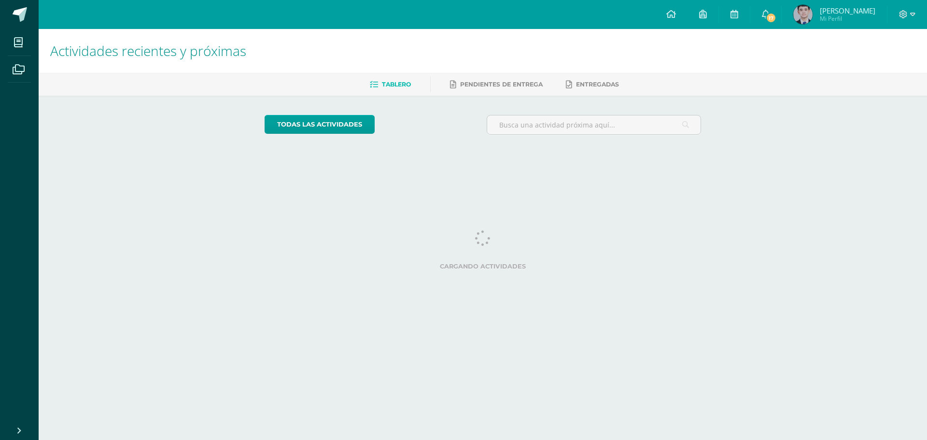
click at [830, 13] on span "[PERSON_NAME]" at bounding box center [848, 11] width 56 height 10
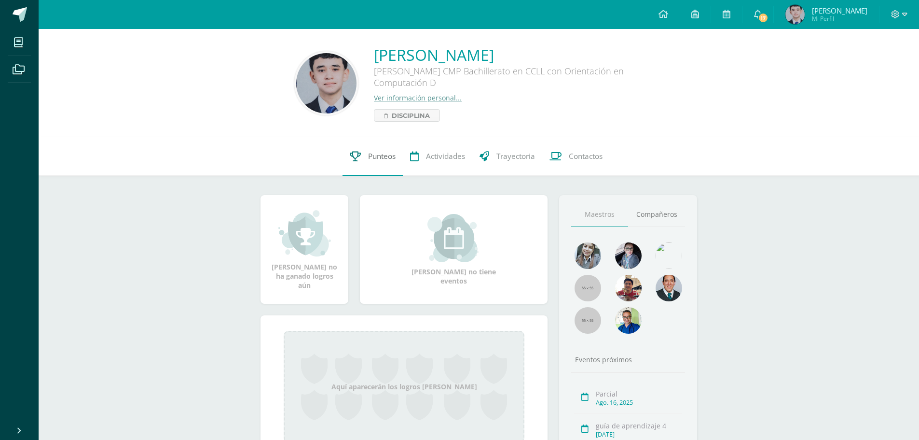
click at [360, 164] on link "Punteos" at bounding box center [373, 156] width 60 height 39
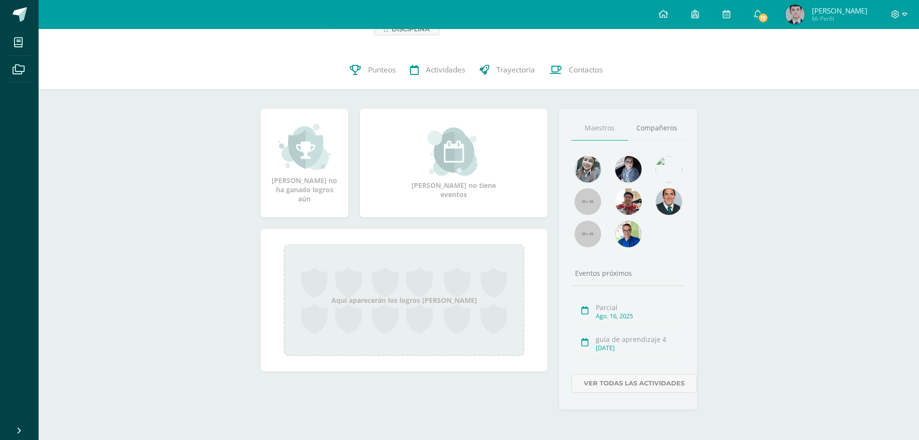
scroll to position [87, 0]
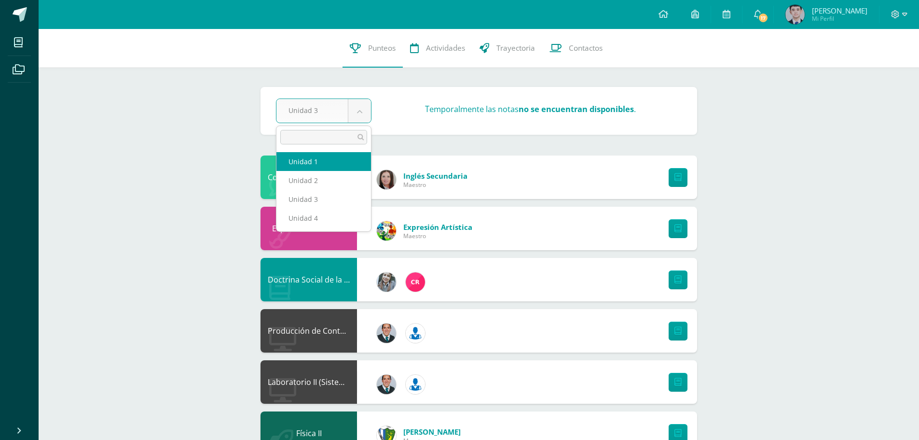
select select "Unidad 1"
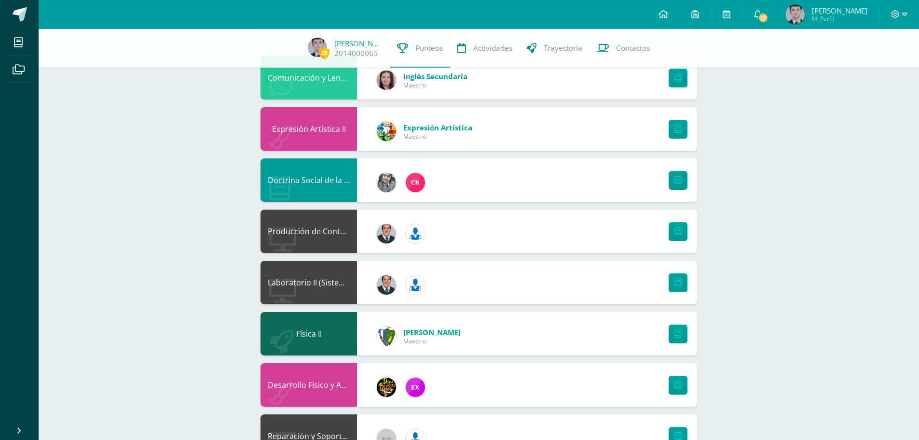
scroll to position [97, 0]
